Goal: Check status: Check status

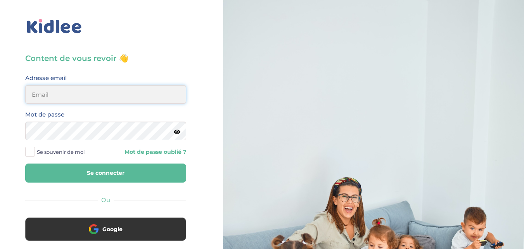
click at [118, 102] on input "email" at bounding box center [105, 94] width 161 height 19
type input "[EMAIL_ADDRESS][DOMAIN_NAME]"
click at [103, 170] on button "Se connecter" at bounding box center [105, 172] width 161 height 19
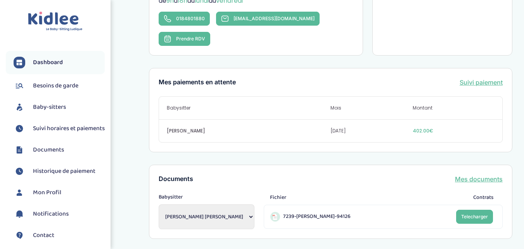
scroll to position [78, 0]
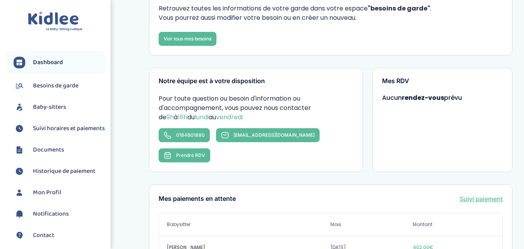
click at [487, 194] on link "Suivi paiement" at bounding box center [481, 198] width 43 height 9
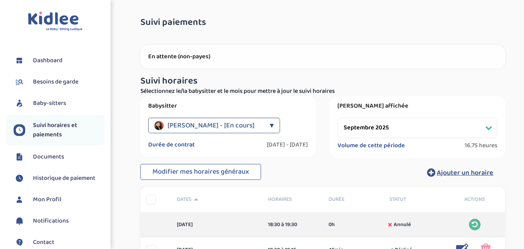
select select "septembre 2025"
drag, startPoint x: 261, startPoint y: 47, endPoint x: 244, endPoint y: 49, distance: 17.6
click at [261, 47] on div "En attente (non-payes)" at bounding box center [322, 56] width 365 height 23
drag, startPoint x: 231, startPoint y: 49, endPoint x: 195, endPoint y: 45, distance: 35.9
click at [214, 48] on div "En attente (non-payes)" at bounding box center [322, 56] width 365 height 23
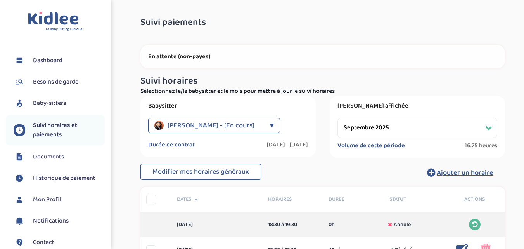
drag, startPoint x: 182, startPoint y: 47, endPoint x: 172, endPoint y: 59, distance: 14.6
click at [177, 50] on div "En attente (non-payes)" at bounding box center [322, 56] width 365 height 23
click at [173, 59] on p "En attente (non-payes)" at bounding box center [322, 57] width 349 height 8
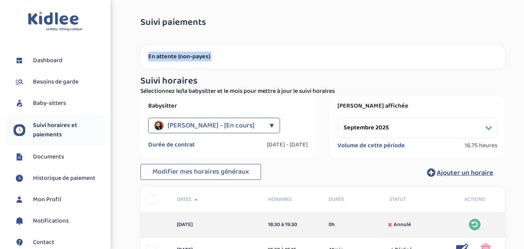
click at [203, 62] on div "En attente (non-payes)" at bounding box center [322, 56] width 365 height 23
click at [203, 54] on p "En attente (non-payes)" at bounding box center [322, 57] width 349 height 8
drag, startPoint x: 214, startPoint y: 55, endPoint x: 168, endPoint y: 50, distance: 45.7
click at [168, 50] on div "En attente (non-payes)" at bounding box center [322, 56] width 365 height 23
click at [194, 48] on div "En attente (non-payes)" at bounding box center [322, 56] width 365 height 23
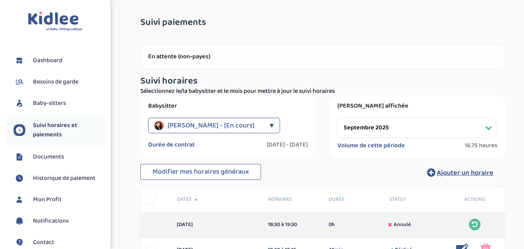
click at [221, 57] on p "En attente (non-payes)" at bounding box center [322, 57] width 349 height 8
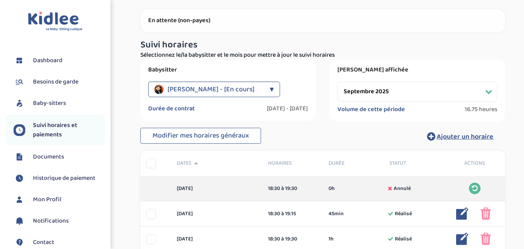
scroll to position [78, 0]
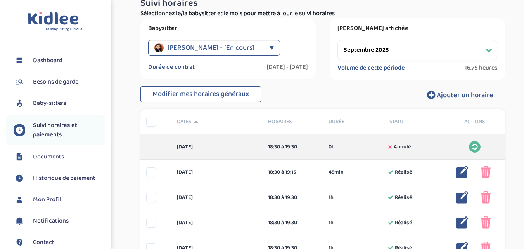
click at [57, 174] on span "Historique de paiement" at bounding box center [64, 177] width 62 height 9
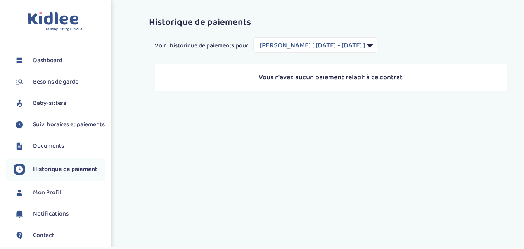
select select "1948"
click at [67, 152] on link "Documents" at bounding box center [59, 146] width 91 height 12
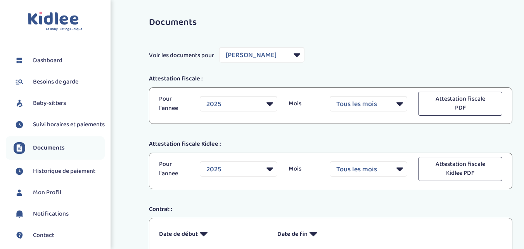
select select "22330"
select select "2025"
click at [60, 108] on link "Baby-sitters" at bounding box center [59, 103] width 91 height 12
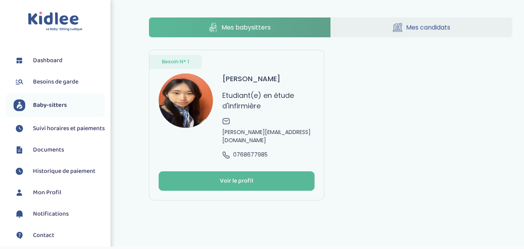
click at [65, 85] on span "Besoins de garde" at bounding box center [55, 81] width 45 height 9
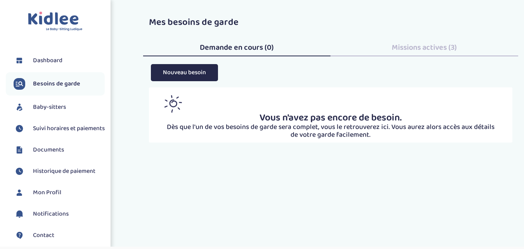
click at [66, 55] on link "Dashboard" at bounding box center [59, 61] width 91 height 12
